Goal: Information Seeking & Learning: Compare options

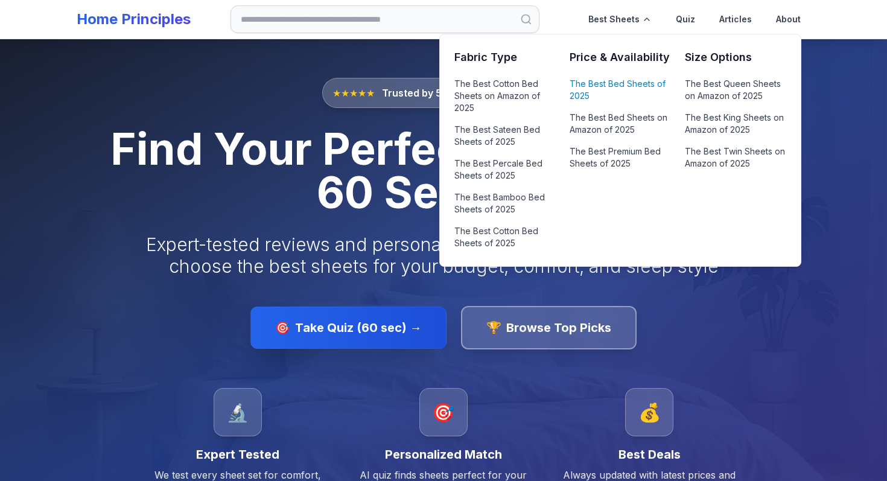
click at [594, 91] on link "The Best Bed Sheets of 2025" at bounding box center [620, 89] width 101 height 29
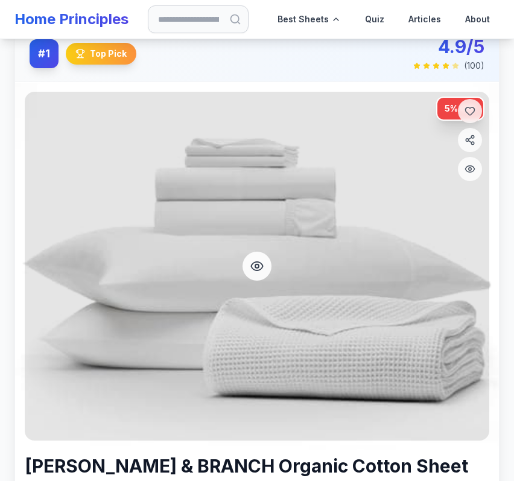
scroll to position [168, 0]
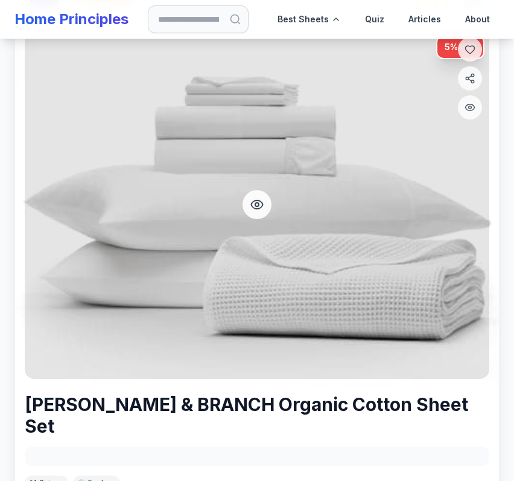
click at [332, 235] on div at bounding box center [257, 204] width 465 height 349
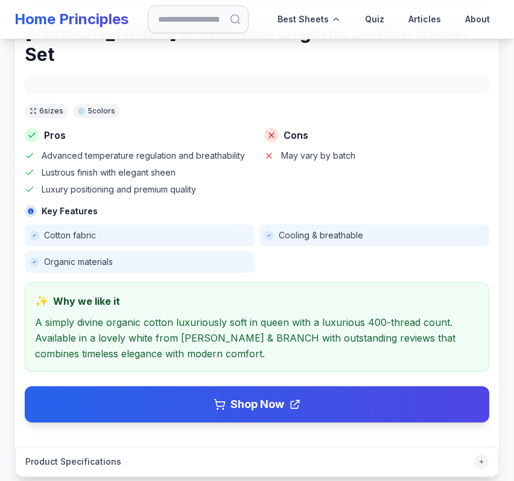
scroll to position [539, 0]
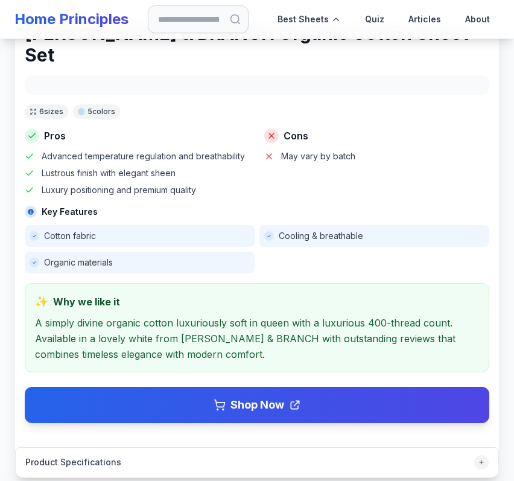
click at [303, 230] on span "Cooling & breathable" at bounding box center [321, 236] width 84 height 12
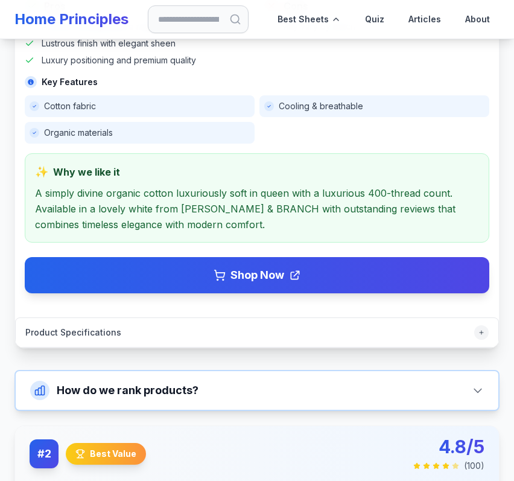
scroll to position [693, 0]
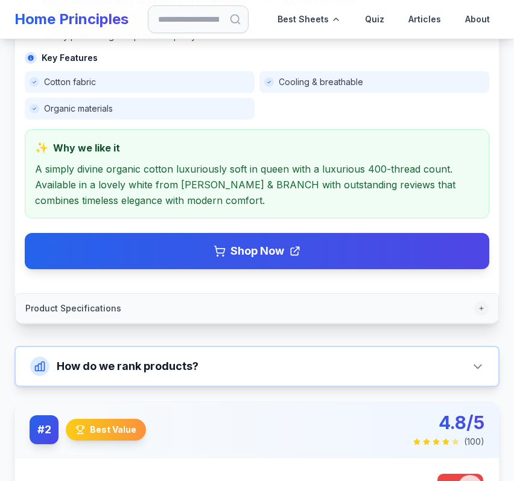
click at [261, 294] on button "Product Specifications" at bounding box center [257, 308] width 483 height 29
click at [485, 301] on div at bounding box center [481, 308] width 14 height 14
click at [481, 305] on icon at bounding box center [481, 308] width 7 height 7
click at [478, 305] on icon at bounding box center [481, 308] width 7 height 7
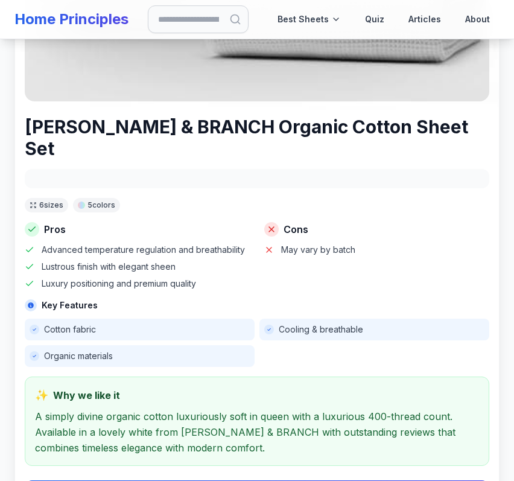
scroll to position [445, 0]
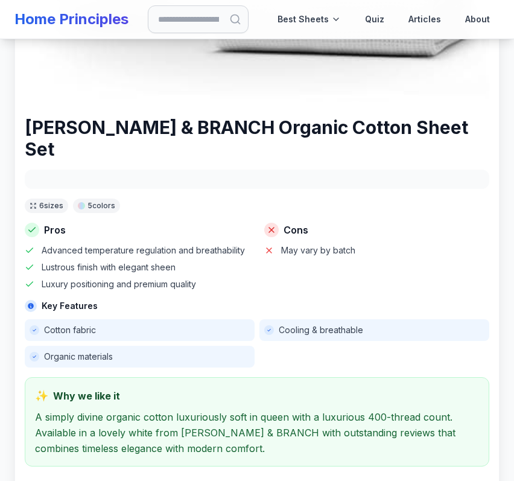
click at [347, 194] on div "BOLL & BRANCH Organic Cotton Sheet Set 6 size s 5 color s Pros Advanced tempera…" at bounding box center [257, 316] width 465 height 401
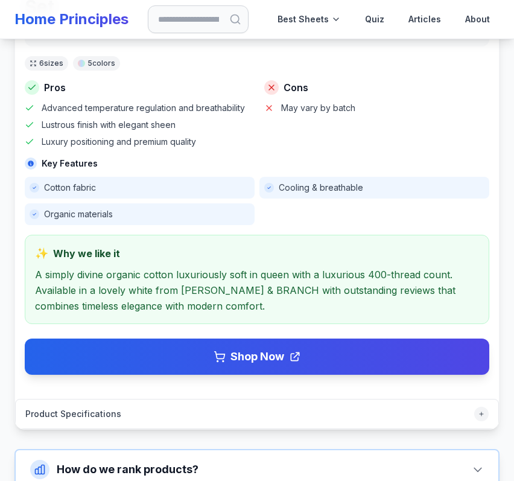
scroll to position [603, 0]
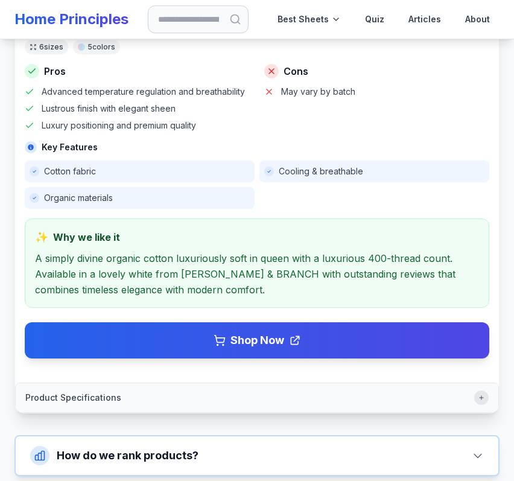
click at [483, 394] on icon at bounding box center [481, 397] width 7 height 7
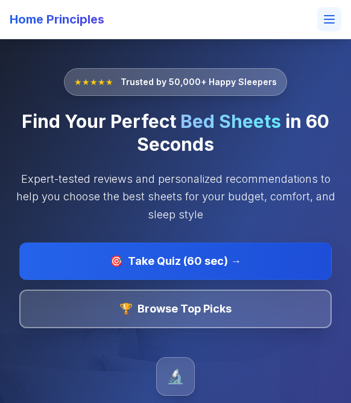
click at [335, 19] on icon at bounding box center [329, 19] width 14 height 14
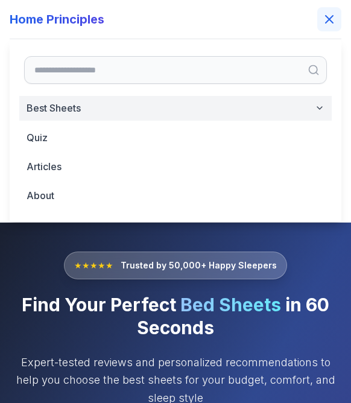
click at [84, 115] on button "Best Sheets" at bounding box center [175, 108] width 313 height 25
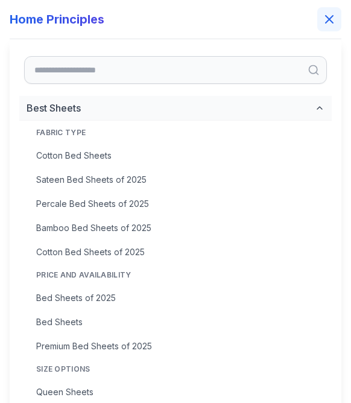
click at [78, 192] on div "Cotton Bed Sheets Sateen Bed Sheets of 2025 Percale Bed Sheets of 2025 Bamboo B…" at bounding box center [180, 204] width 303 height 118
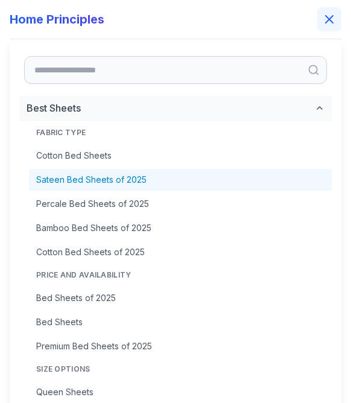
click at [79, 182] on link "Sateen Bed Sheets of 2025" at bounding box center [180, 180] width 303 height 22
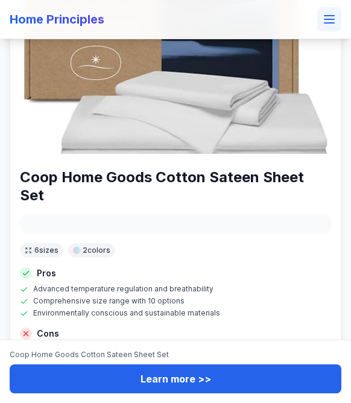
scroll to position [276, 0]
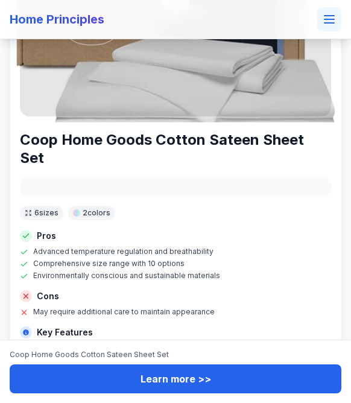
click at [168, 104] on div at bounding box center [175, -1] width 311 height 233
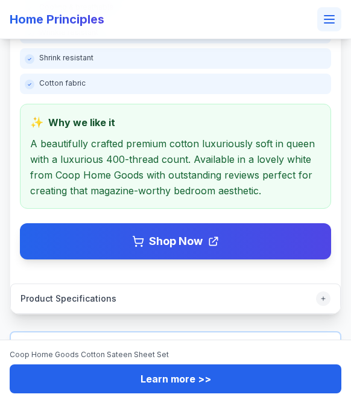
scroll to position [646, 0]
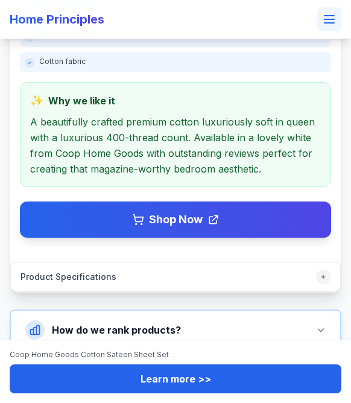
click at [109, 271] on span "Product Specifications" at bounding box center [69, 277] width 96 height 12
click at [325, 273] on icon at bounding box center [323, 276] width 7 height 7
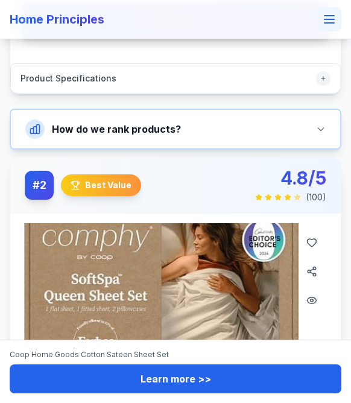
scroll to position [836, 0]
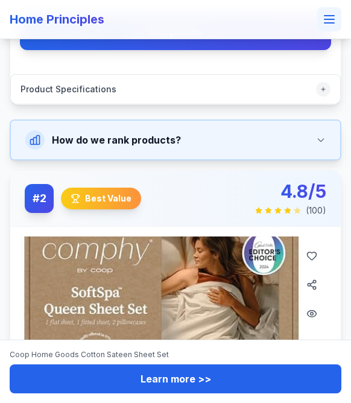
click at [324, 128] on button "How do we rank products?" at bounding box center [175, 140] width 329 height 39
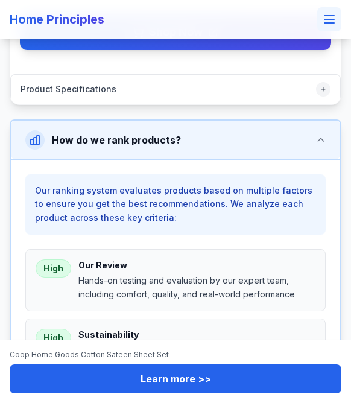
click at [324, 128] on button "How do we rank products?" at bounding box center [175, 140] width 329 height 39
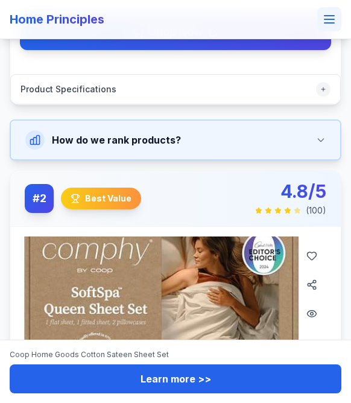
click at [265, 123] on button "How do we rank products?" at bounding box center [175, 140] width 329 height 39
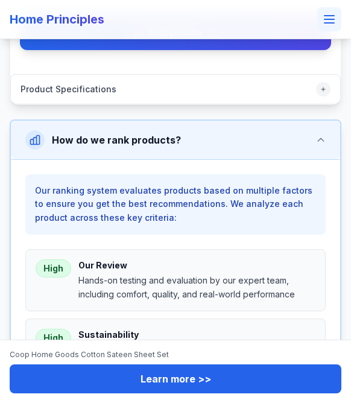
click at [265, 123] on button "How do we rank products?" at bounding box center [175, 140] width 329 height 39
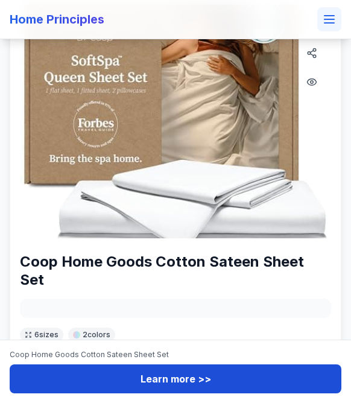
scroll to position [1069, 0]
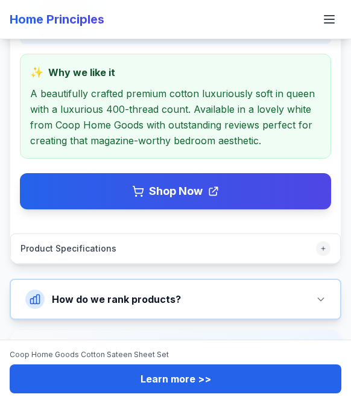
scroll to position [677, 0]
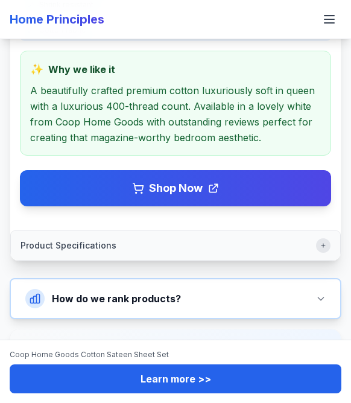
click at [323, 244] on icon at bounding box center [324, 246] width 4 height 4
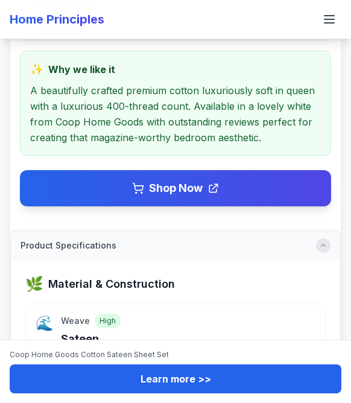
click at [323, 242] on icon at bounding box center [323, 245] width 7 height 7
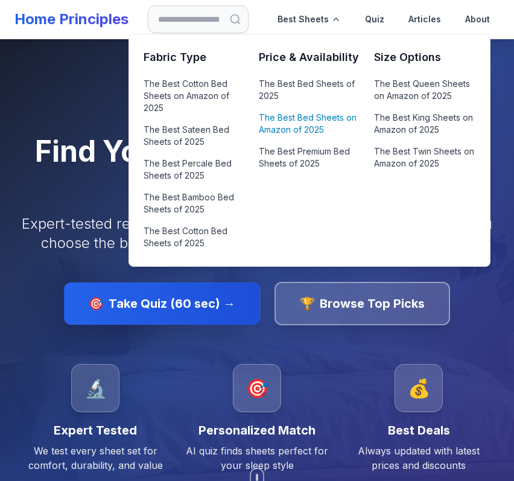
click at [299, 124] on link "The Best Bed Sheets on Amazon of 2025" at bounding box center [309, 123] width 101 height 29
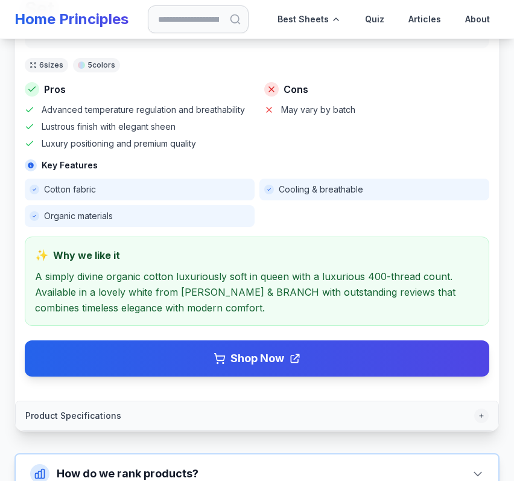
scroll to position [606, 0]
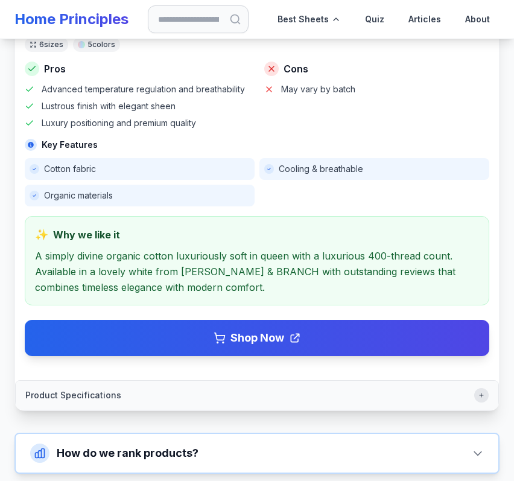
click at [481, 392] on icon at bounding box center [481, 395] width 7 height 7
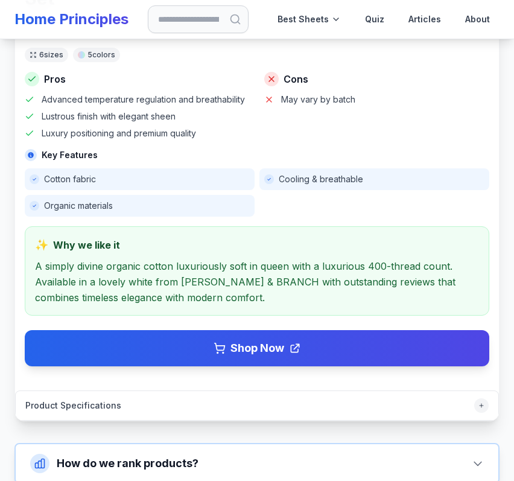
scroll to position [595, 0]
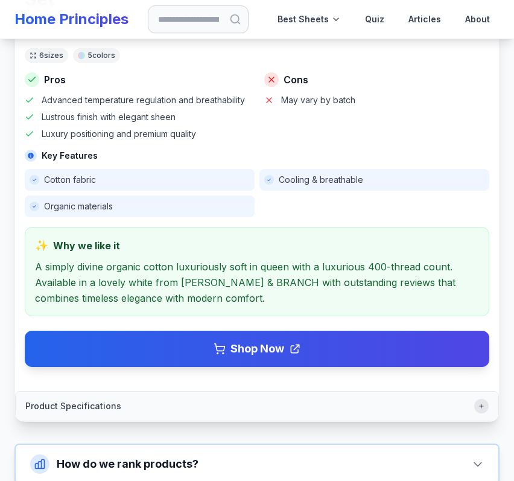
click at [480, 402] on icon at bounding box center [481, 405] width 7 height 7
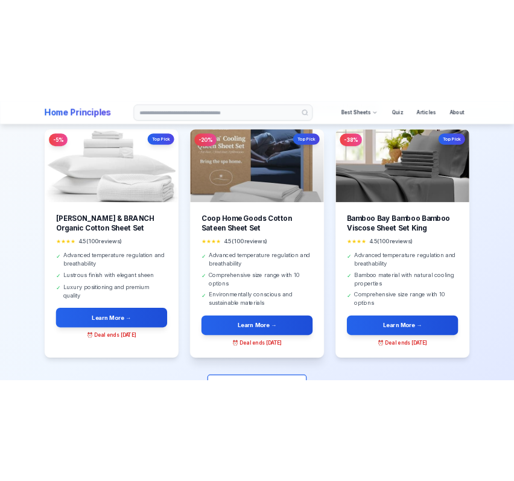
scroll to position [655, 0]
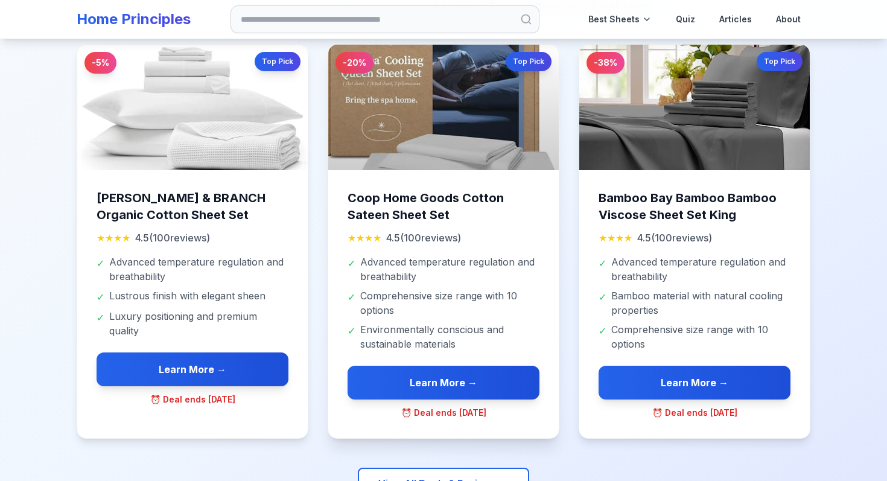
click at [427, 281] on span "Advanced temperature regulation and breathability" at bounding box center [449, 269] width 179 height 29
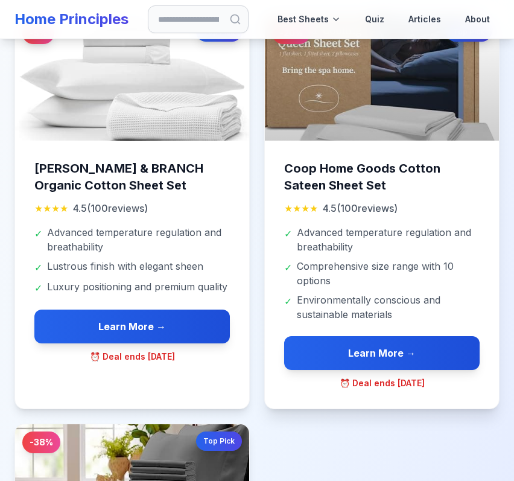
click at [354, 182] on h3 "Coop Home Goods Cotton Sateen Sheet Set" at bounding box center [381, 177] width 195 height 34
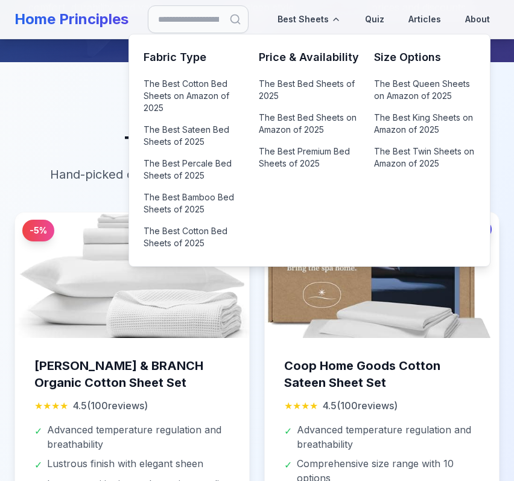
scroll to position [456, 0]
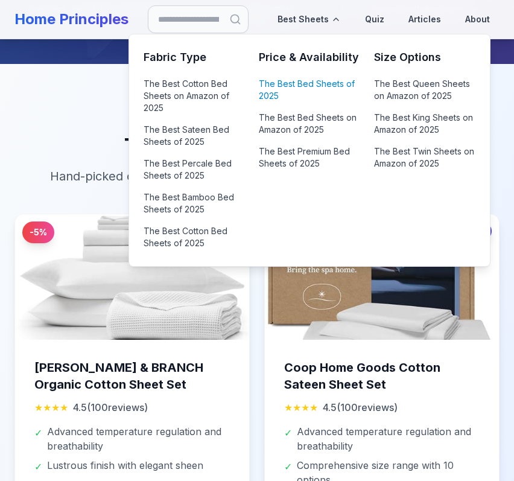
click at [288, 88] on link "The Best Bed Sheets of 2025" at bounding box center [309, 89] width 101 height 29
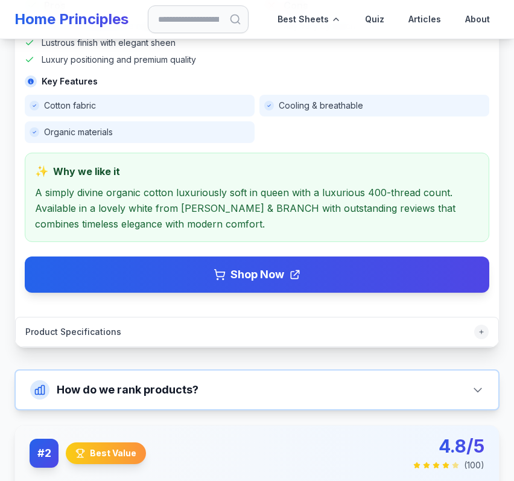
scroll to position [680, 0]
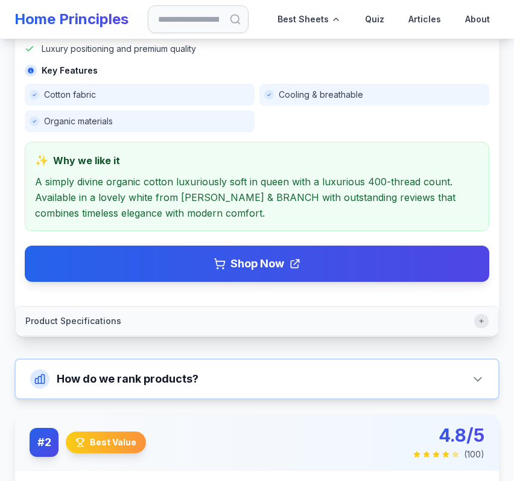
click at [483, 317] on icon at bounding box center [481, 320] width 7 height 7
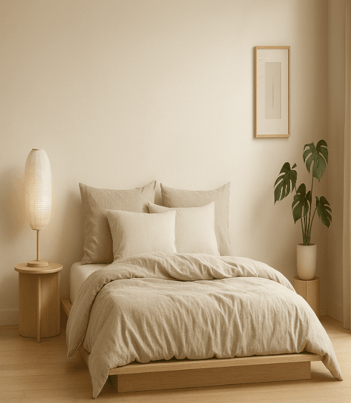
click at [24, 80] on icon at bounding box center [17, 87] width 14 height 14
click at [68, 116] on button "Best Sheets" at bounding box center [36, 123] width 63 height 15
click at [94, 153] on link "Sateen Bed Sheets of 2025" at bounding box center [129, 147] width 104 height 10
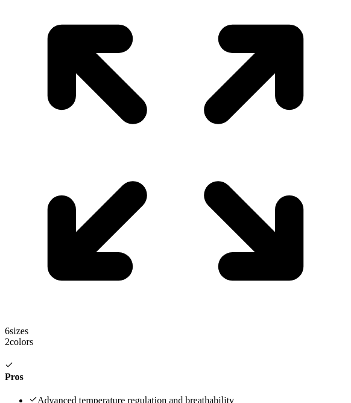
scroll to position [657, 0]
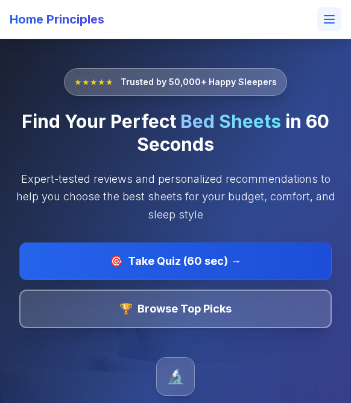
click at [331, 23] on icon at bounding box center [330, 23] width 10 height 0
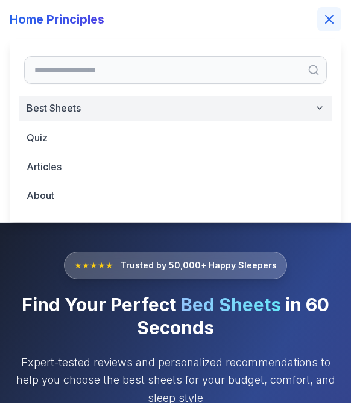
click at [109, 113] on button "Best Sheets" at bounding box center [175, 108] width 313 height 25
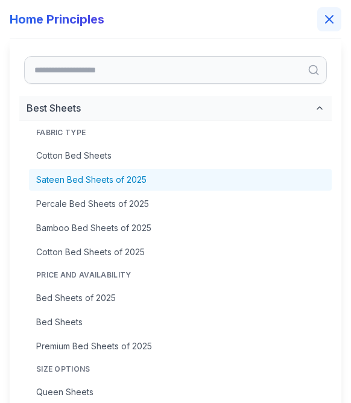
click at [94, 182] on link "Sateen Bed Sheets of 2025" at bounding box center [180, 180] width 303 height 22
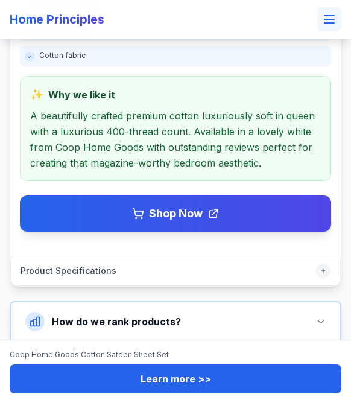
scroll to position [662, 0]
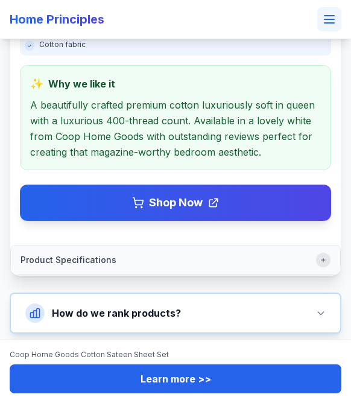
click at [323, 256] on icon at bounding box center [323, 259] width 7 height 7
